Goal: Task Accomplishment & Management: Manage account settings

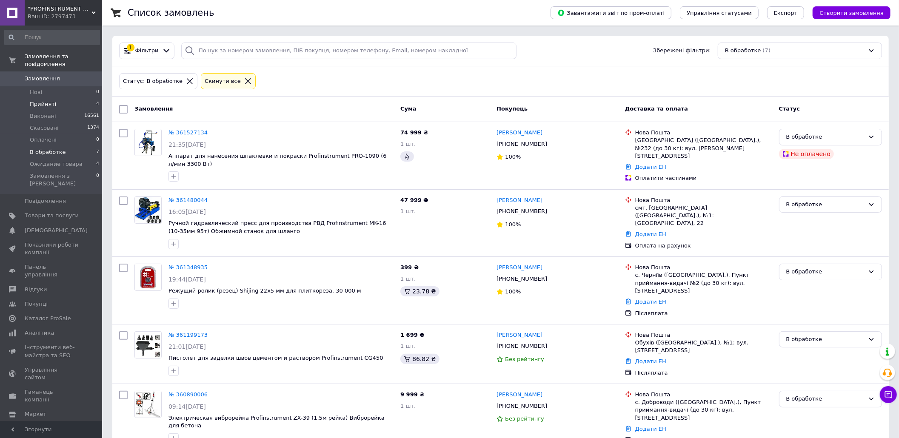
click at [67, 98] on li "Прийняті 4" at bounding box center [52, 104] width 104 height 12
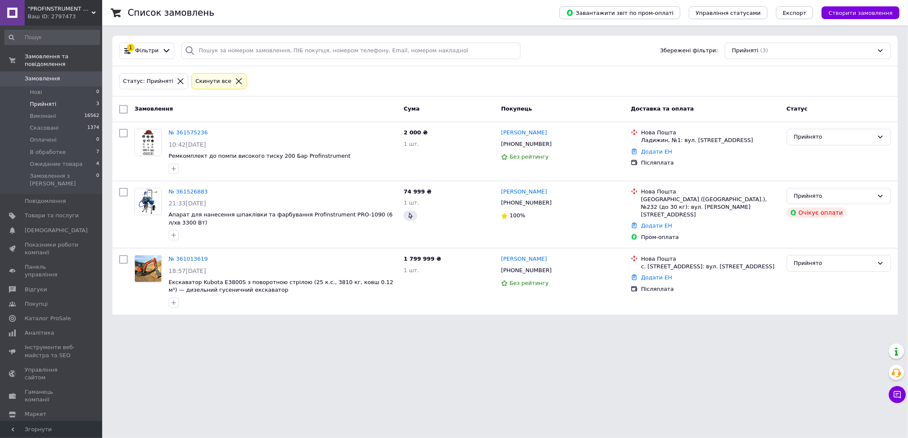
click at [82, 75] on span "0" at bounding box center [90, 79] width 23 height 8
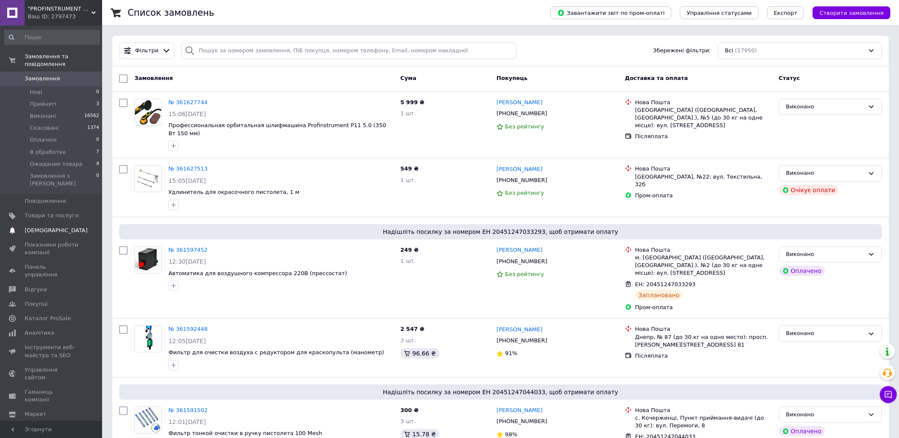
click at [43, 227] on span "[DEMOGRAPHIC_DATA]" at bounding box center [56, 231] width 63 height 8
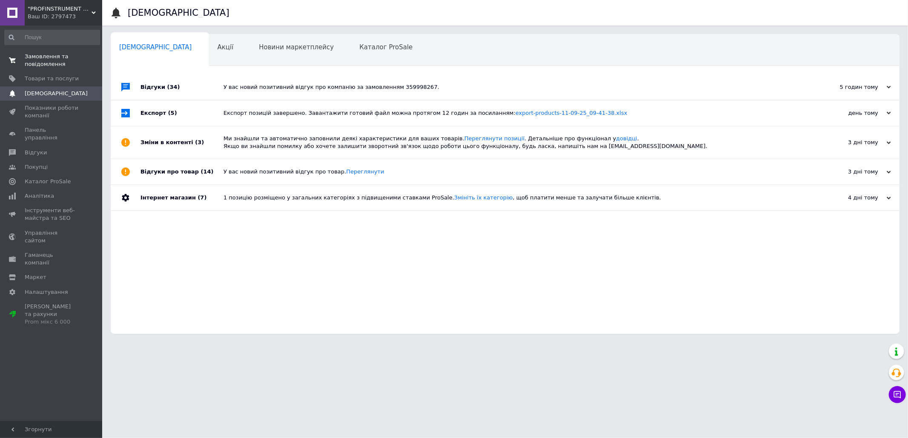
click at [40, 55] on span "Замовлення та повідомлення" at bounding box center [52, 60] width 54 height 15
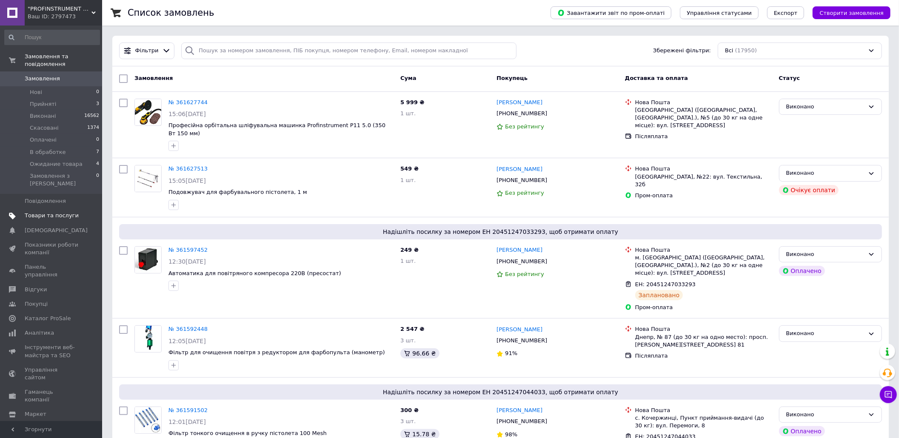
click at [61, 212] on span "Товари та послуги" at bounding box center [52, 216] width 54 height 8
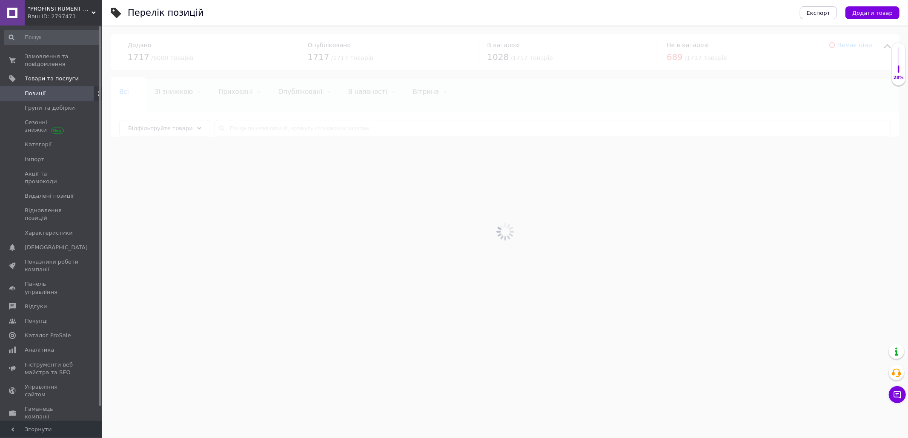
click at [315, 129] on div at bounding box center [504, 232] width 805 height 413
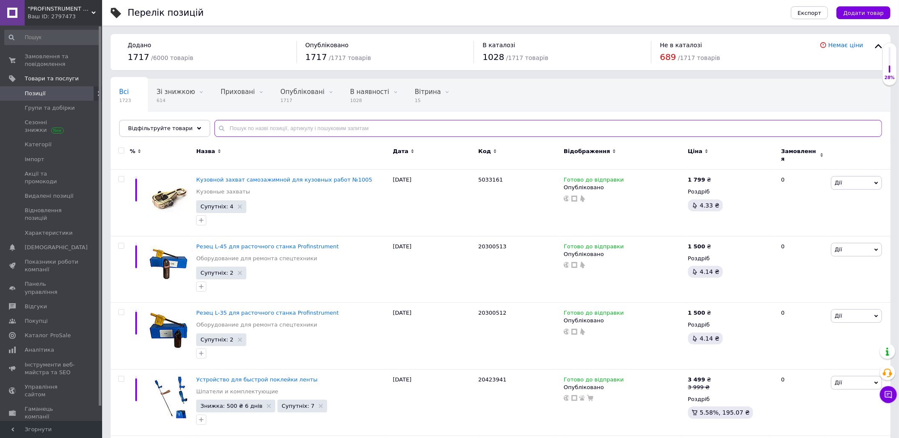
click at [315, 129] on input "text" at bounding box center [548, 128] width 668 height 17
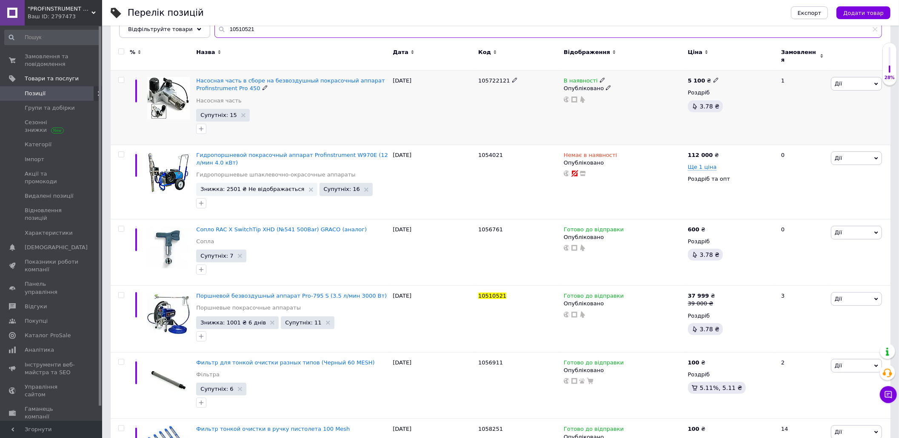
scroll to position [142, 0]
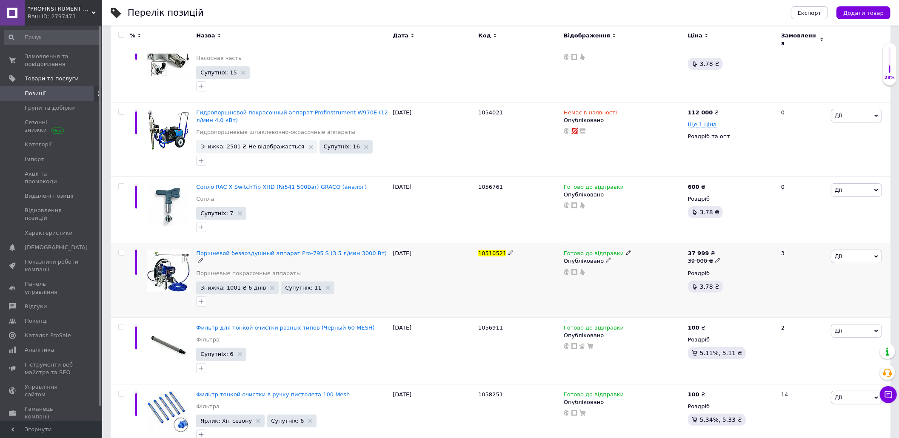
type input "10510521"
click at [626, 250] on icon at bounding box center [628, 252] width 5 height 5
click at [663, 273] on li "Немає в наявності" at bounding box center [672, 279] width 81 height 12
click at [479, 282] on div "10510521" at bounding box center [519, 280] width 86 height 74
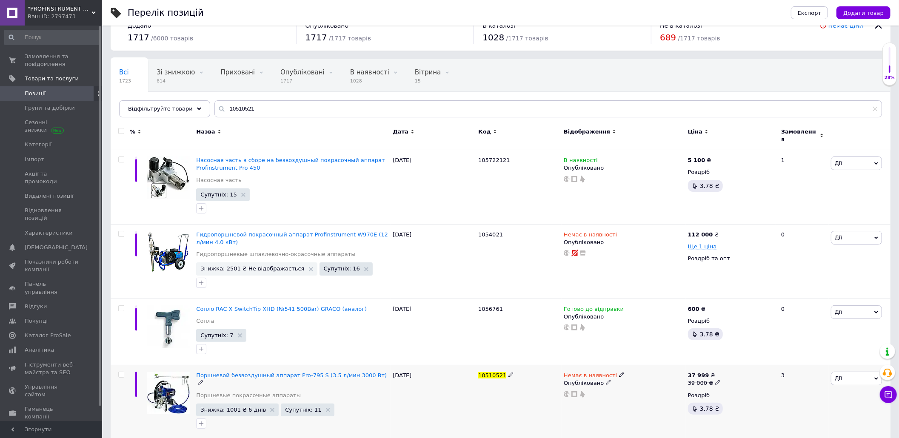
scroll to position [0, 0]
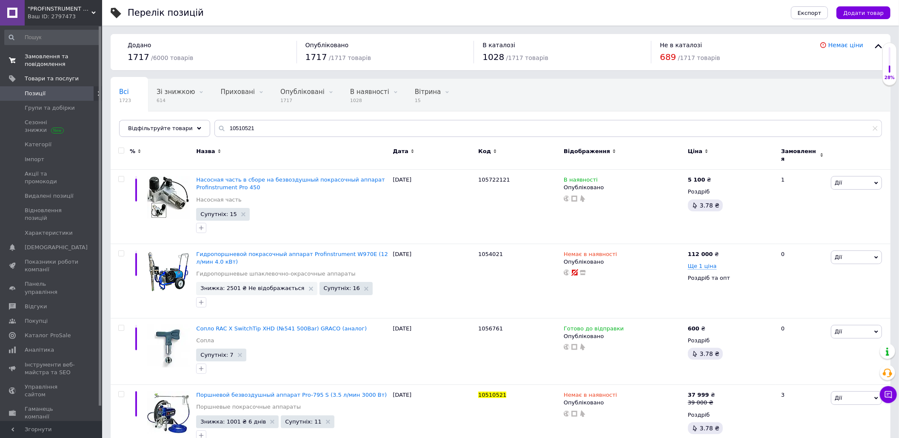
click at [45, 53] on span "Замовлення та повідомлення" at bounding box center [52, 60] width 54 height 15
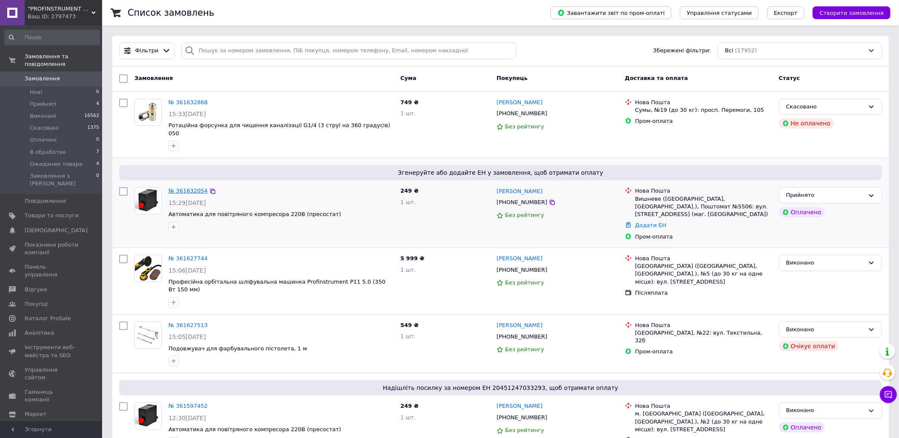
click at [189, 188] on link "№ 361632054" at bounding box center [188, 191] width 39 height 6
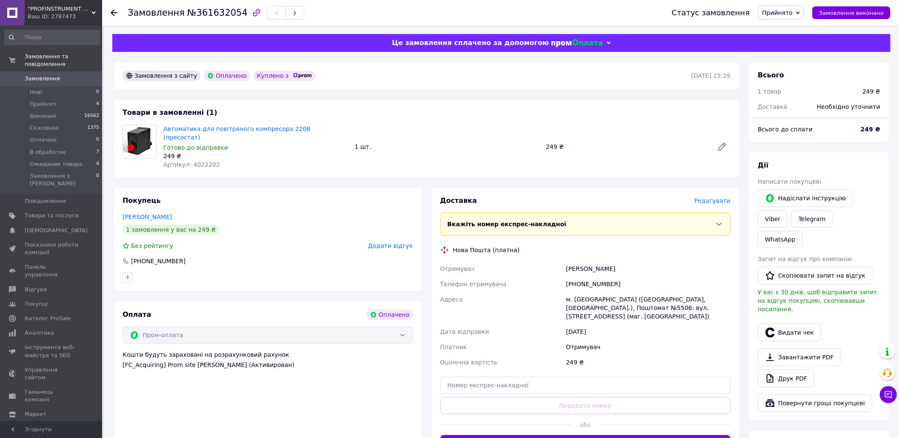
click at [718, 197] on span "Редагувати" at bounding box center [712, 200] width 36 height 7
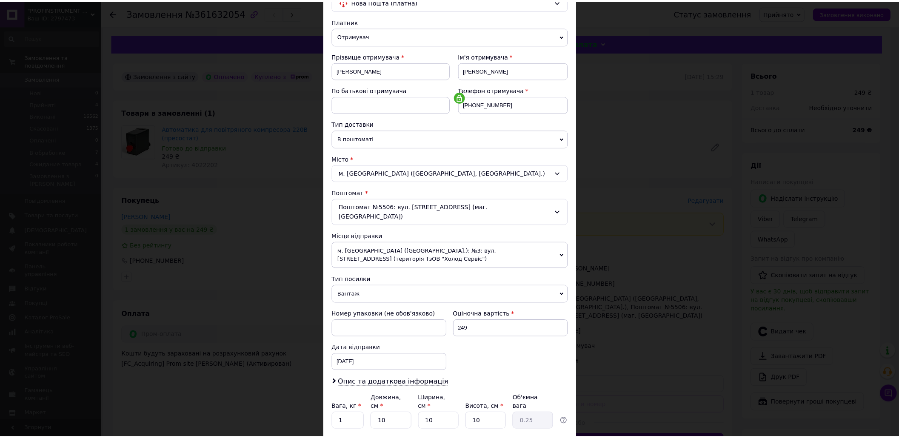
scroll to position [139, 0]
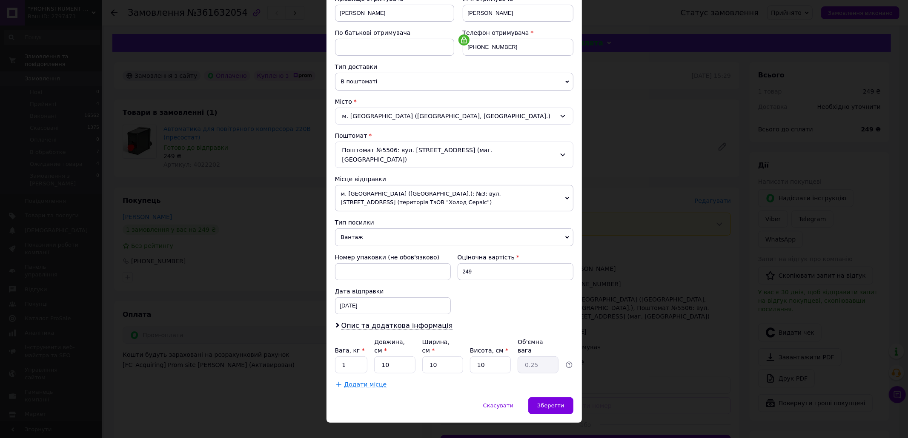
click at [618, 244] on div "× Редагування доставки Спосіб доставки Нова Пошта (платна) Платник Отримувач Ві…" at bounding box center [454, 219] width 908 height 438
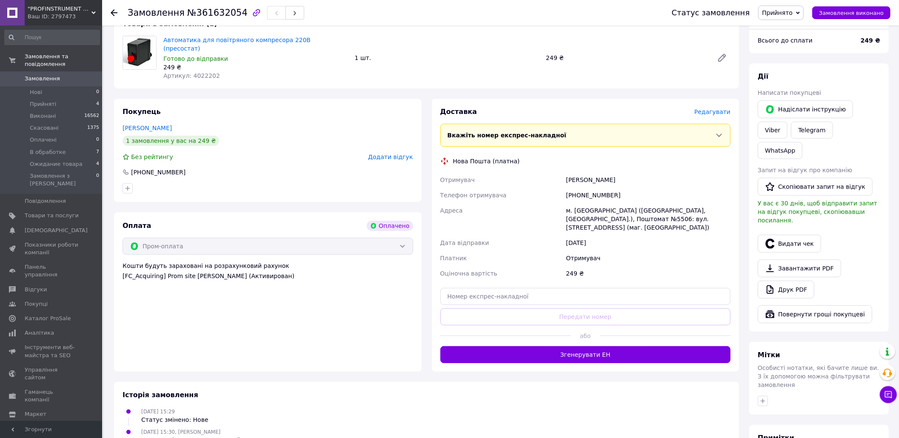
scroll to position [160, 0]
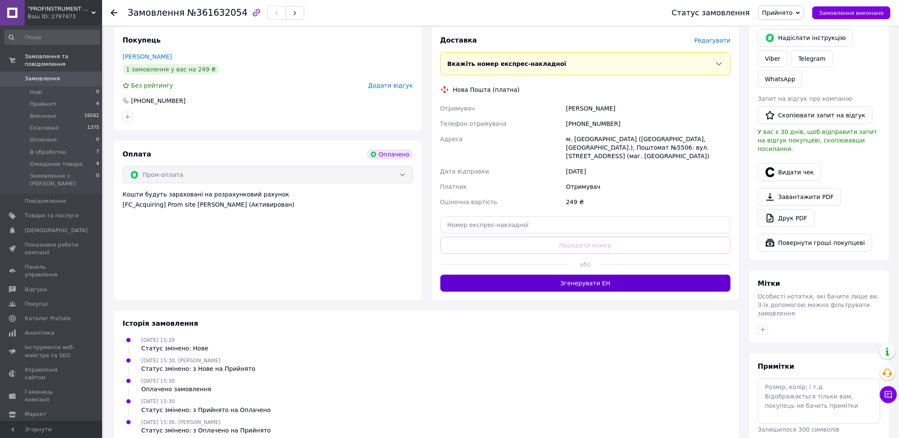
click at [608, 275] on button "Згенерувати ЕН" at bounding box center [585, 283] width 291 height 17
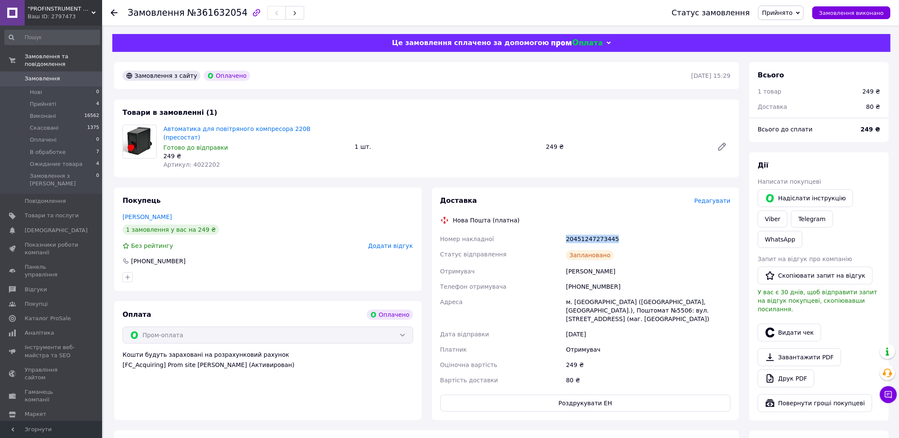
drag, startPoint x: 611, startPoint y: 231, endPoint x: 547, endPoint y: 226, distance: 65.0
click at [547, 231] on div "Номер накладної 20451247273445 Статус відправлення Заплановано Отримувач Андрущ…" at bounding box center [586, 309] width 294 height 157
copy div "Номер накладної 20451247273445"
click at [786, 11] on span "Прийнято" at bounding box center [777, 12] width 31 height 7
click at [782, 26] on li "Виконано" at bounding box center [789, 29] width 61 height 13
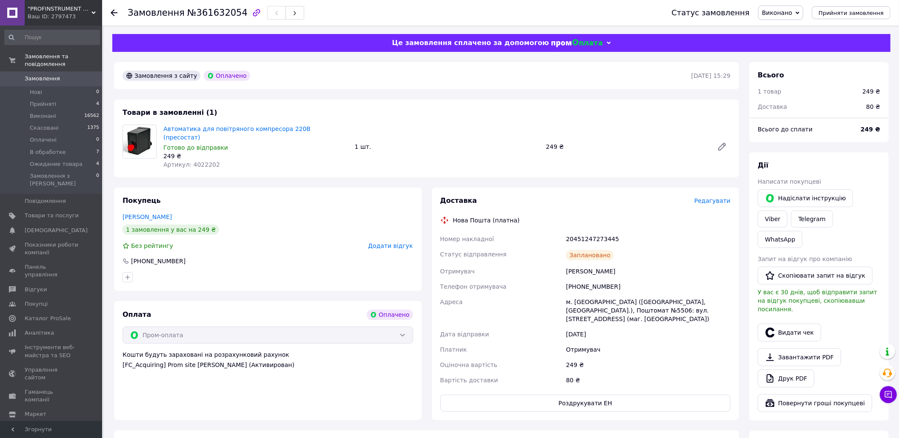
click at [61, 75] on span "Замовлення" at bounding box center [52, 79] width 54 height 8
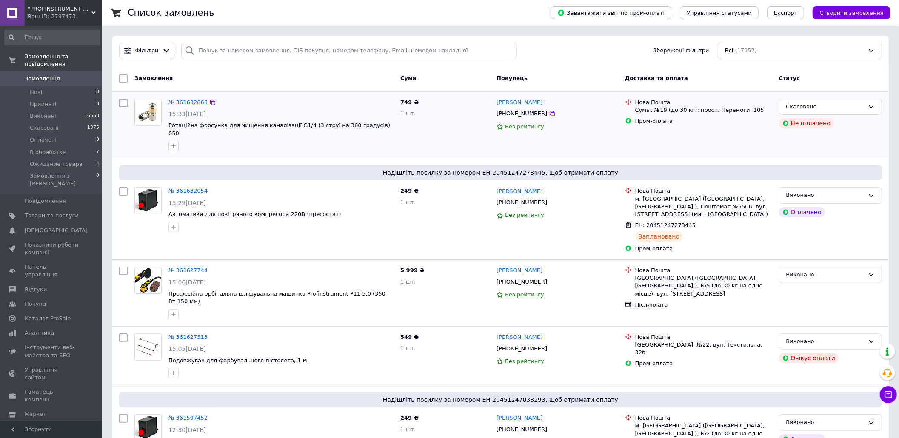
click at [171, 101] on link "№ 361632868" at bounding box center [188, 102] width 39 height 6
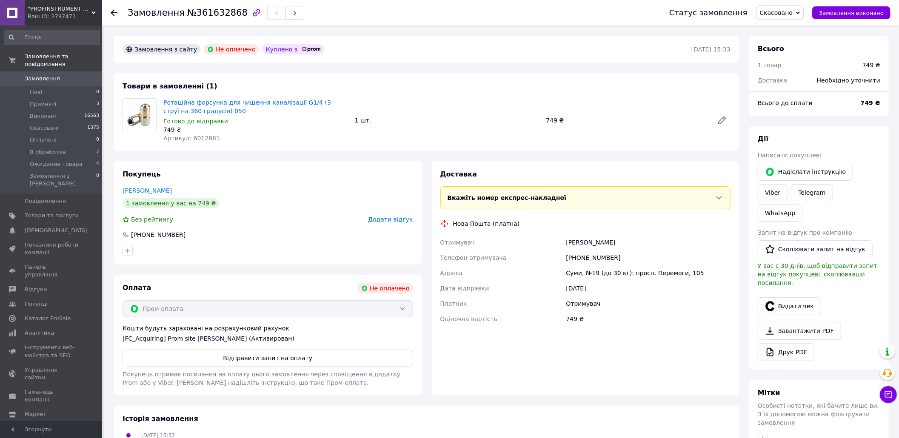
click at [51, 75] on span "Замовлення" at bounding box center [42, 79] width 35 height 8
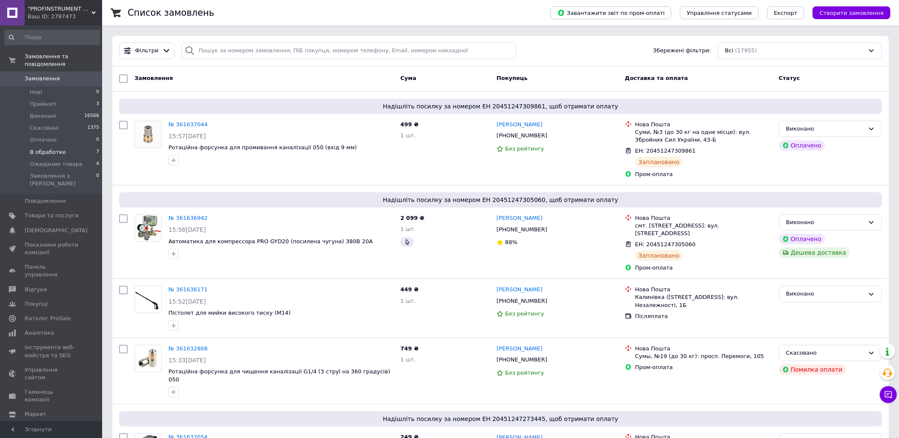
click at [50, 149] on span "В обработке" at bounding box center [48, 153] width 36 height 8
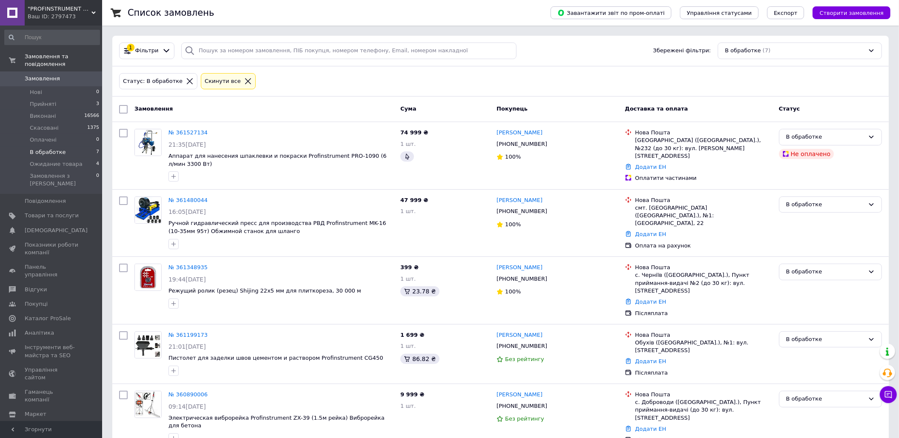
click at [60, 75] on span "Замовлення" at bounding box center [52, 79] width 54 height 8
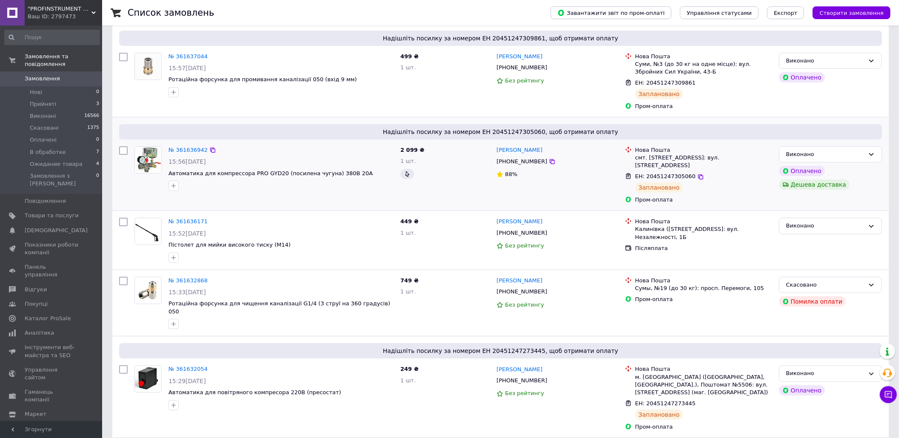
scroll to position [89, 0]
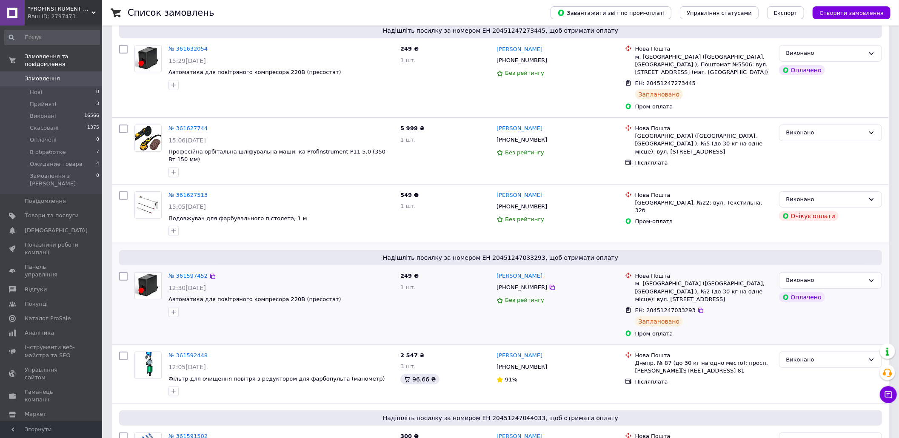
scroll to position [409, 0]
